Goal: Information Seeking & Learning: Learn about a topic

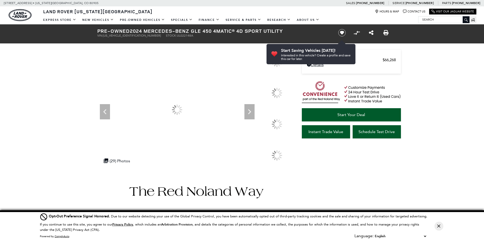
click at [249, 112] on icon "Next" at bounding box center [249, 111] width 3 height 5
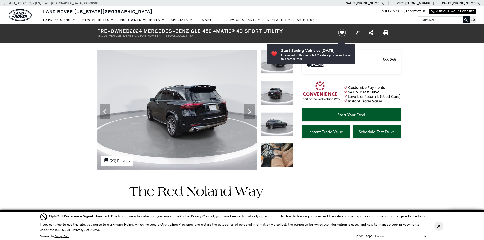
click at [249, 112] on icon "Next" at bounding box center [249, 111] width 3 height 5
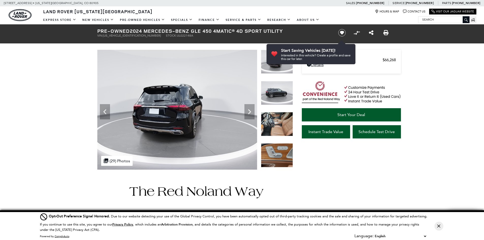
click at [249, 112] on icon "Next" at bounding box center [249, 111] width 3 height 5
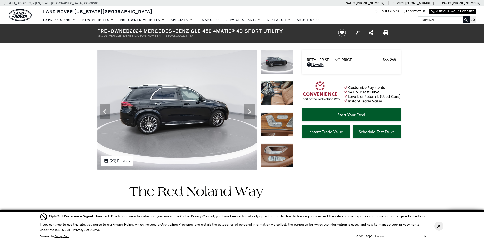
click at [249, 112] on icon "Next" at bounding box center [249, 111] width 3 height 5
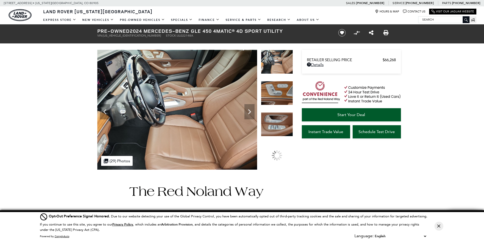
click at [249, 112] on icon "Next" at bounding box center [249, 111] width 3 height 5
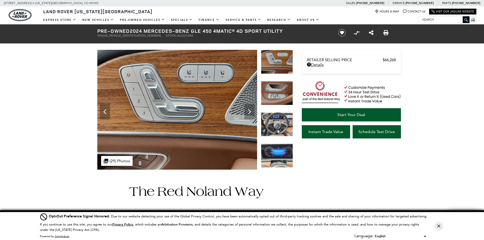
click at [249, 112] on icon "Next" at bounding box center [249, 111] width 3 height 5
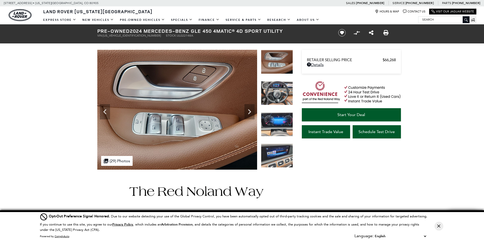
click at [249, 112] on icon "Next" at bounding box center [249, 111] width 3 height 5
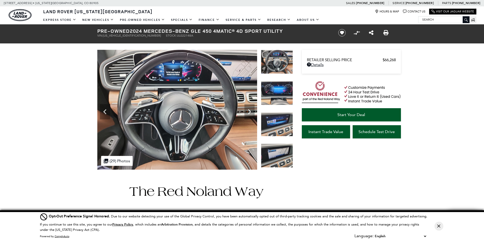
click at [249, 112] on icon "Next" at bounding box center [249, 111] width 3 height 5
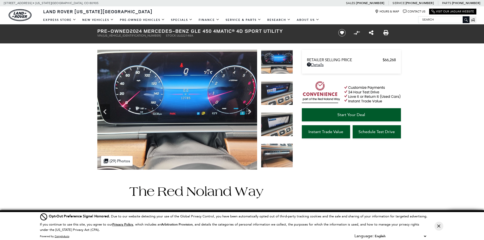
click at [249, 112] on icon "Next" at bounding box center [249, 111] width 3 height 5
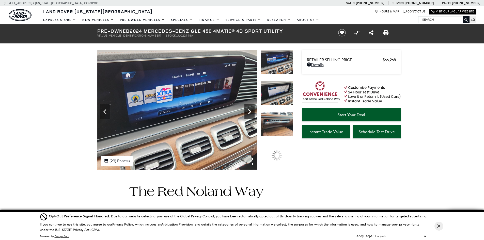
click at [249, 112] on icon "Next" at bounding box center [249, 111] width 3 height 5
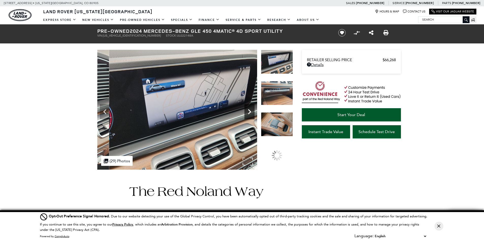
click at [249, 112] on icon "Next" at bounding box center [249, 112] width 10 height 10
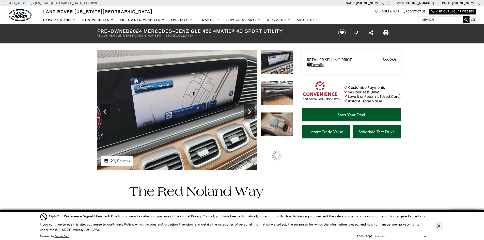
click at [249, 112] on icon "Next" at bounding box center [249, 112] width 10 height 10
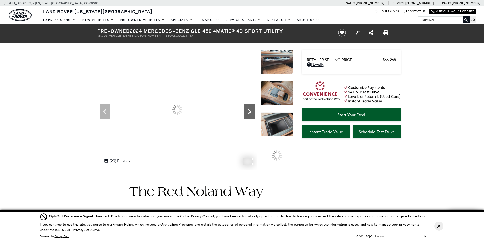
click at [248, 112] on icon "Next" at bounding box center [249, 112] width 10 height 10
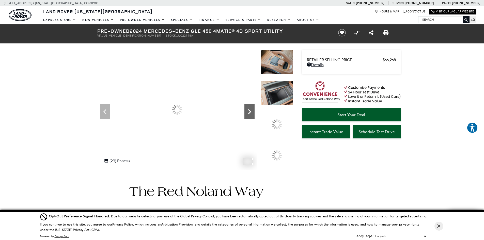
click at [248, 112] on icon "Next" at bounding box center [249, 112] width 10 height 10
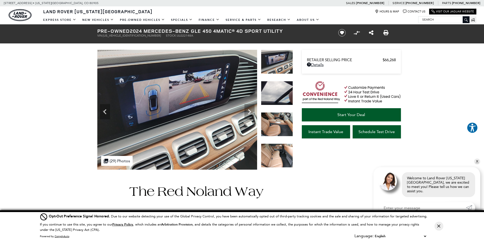
click at [278, 152] on img at bounding box center [277, 155] width 32 height 24
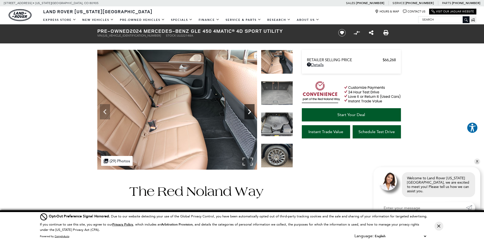
click at [253, 115] on icon "Next" at bounding box center [249, 112] width 10 height 10
